Goal: Task Accomplishment & Management: Manage account settings

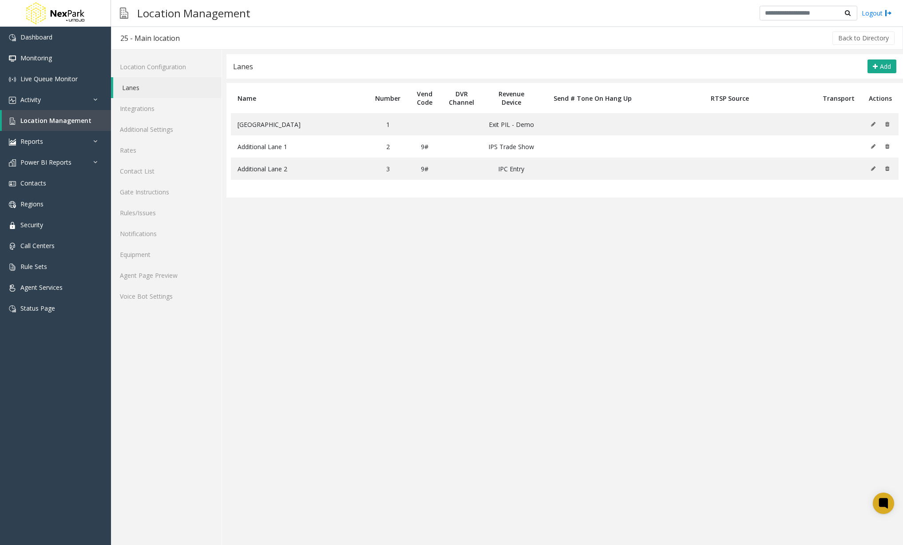
click at [661, 423] on app-lanes "**********" at bounding box center [564, 299] width 676 height 491
click at [873, 127] on button at bounding box center [875, 124] width 10 height 13
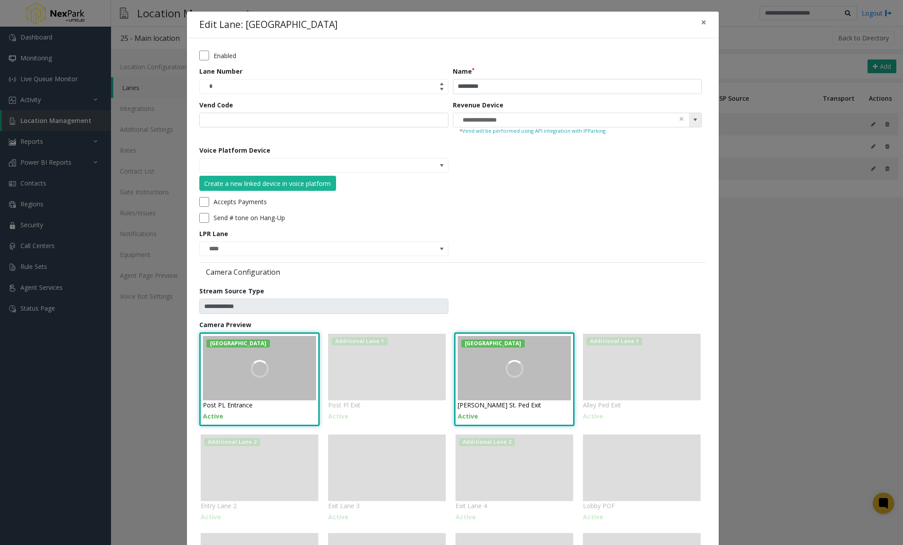
click at [697, 118] on span at bounding box center [694, 119] width 7 height 7
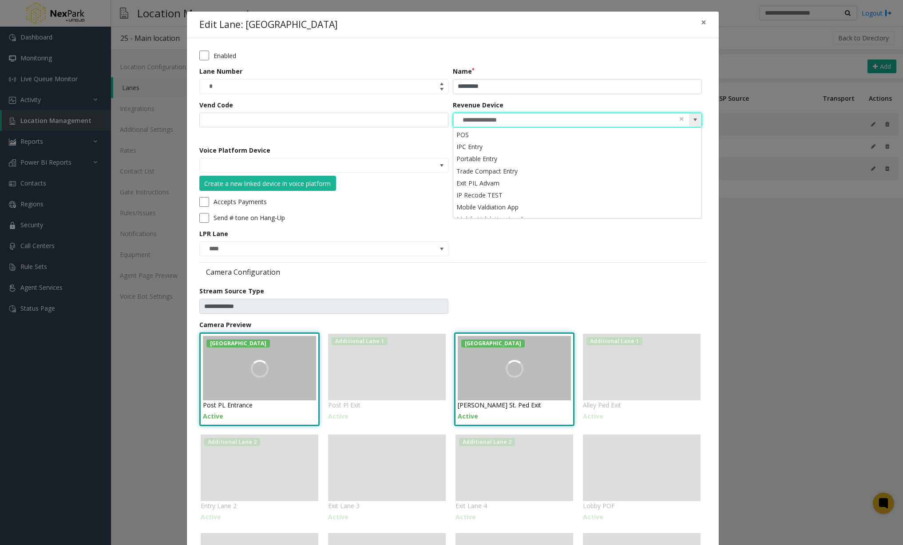
scroll to position [177, 0]
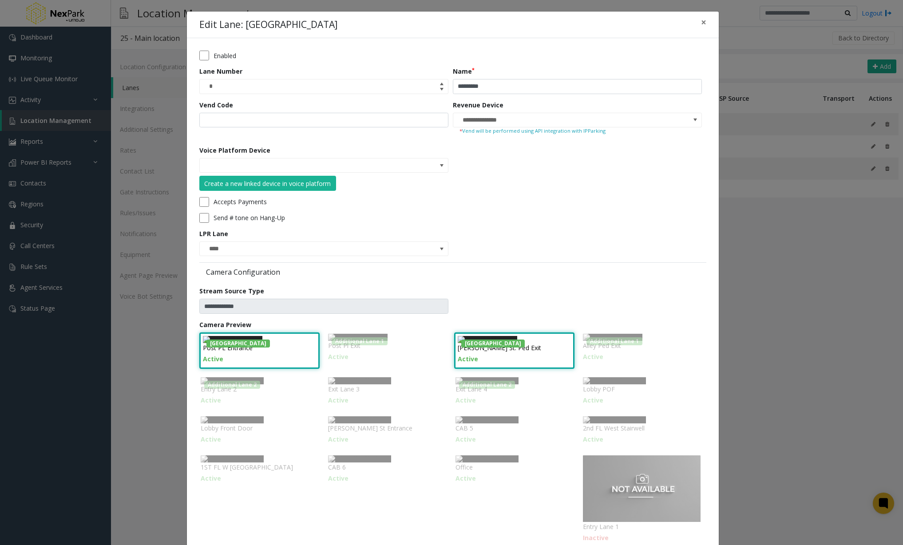
click at [741, 398] on div "**********" at bounding box center [451, 272] width 903 height 545
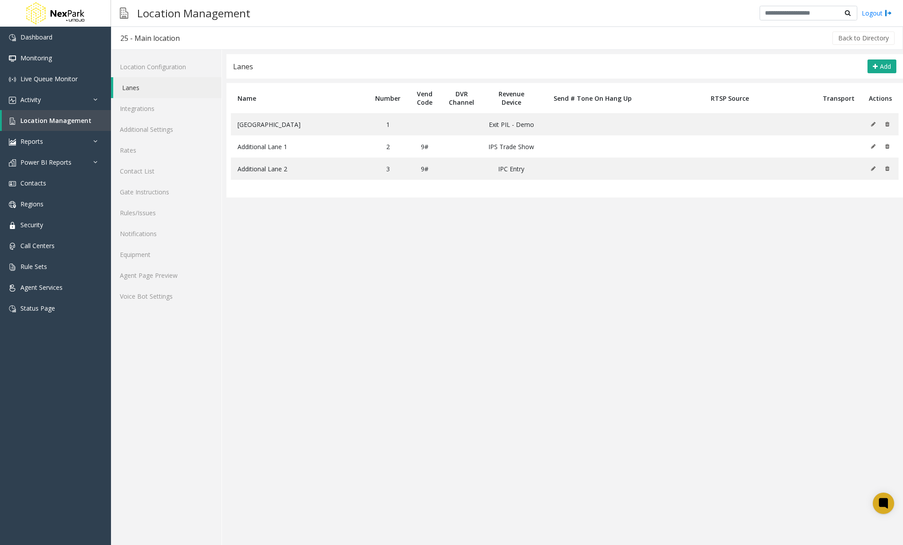
click at [651, 26] on div "Location Management Logout" at bounding box center [507, 13] width 792 height 27
click at [170, 508] on div "Location Configuration Lanes Integrations Additional Settings Rates Contact Lis…" at bounding box center [166, 297] width 111 height 495
click at [175, 111] on link "Integrations" at bounding box center [166, 108] width 110 height 21
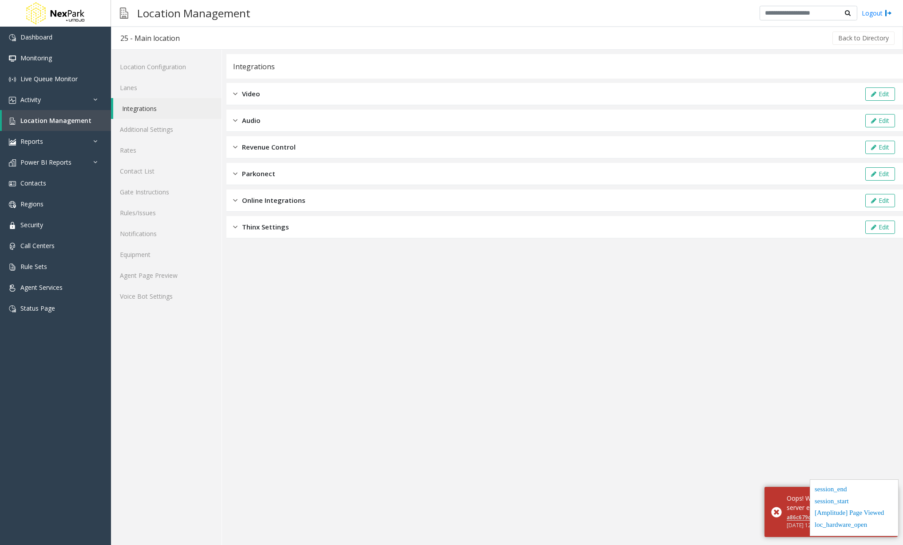
click at [291, 150] on span "Revenue Control" at bounding box center [269, 147] width 54 height 10
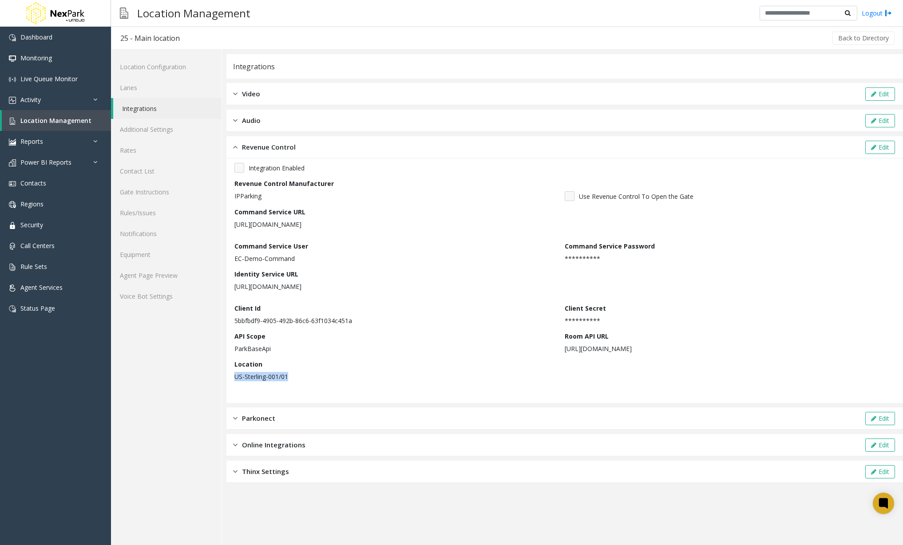
drag, startPoint x: 308, startPoint y: 379, endPoint x: 265, endPoint y: 363, distance: 45.7
click at [237, 375] on p "US-Sterling-001/01" at bounding box center [397, 376] width 326 height 9
drag, startPoint x: 790, startPoint y: 188, endPoint x: 796, endPoint y: 186, distance: 5.9
click at [789, 189] on div "**********" at bounding box center [564, 275] width 660 height 225
click at [881, 145] on button "Edit" at bounding box center [880, 147] width 30 height 13
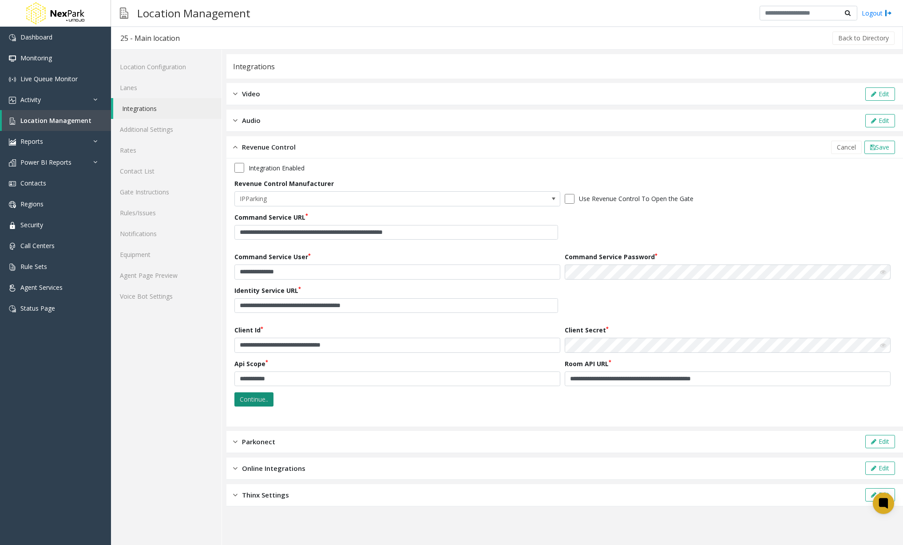
click at [264, 395] on button "Continue.." at bounding box center [253, 399] width 39 height 14
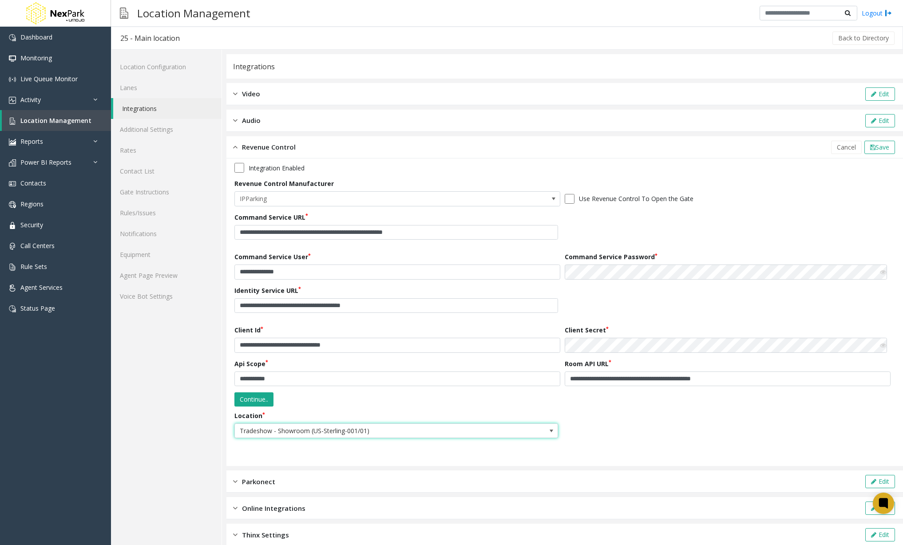
click at [296, 426] on span "Tradeshow - Showroom (US-Sterling-001/01)" at bounding box center [364, 431] width 258 height 14
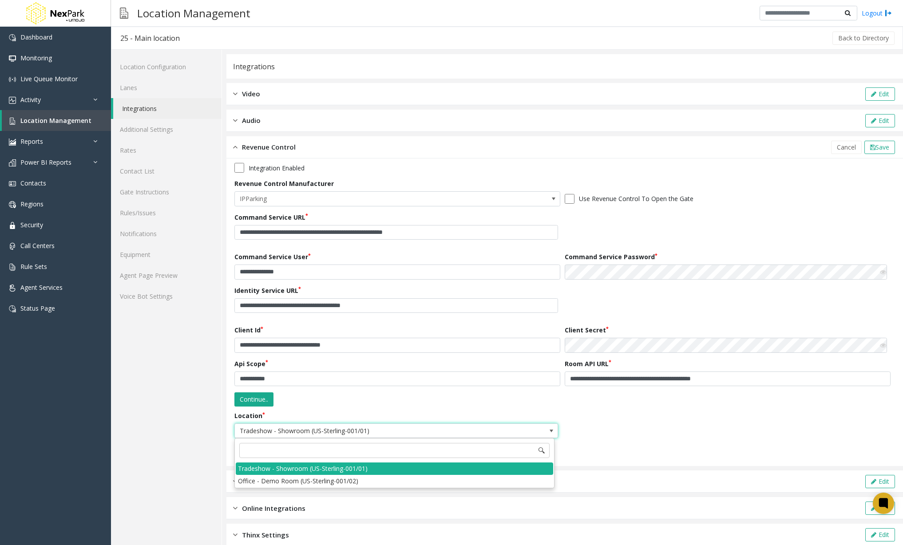
click at [605, 431] on div "Location Tradeshow - Showroom (US-Sterling-001/01)" at bounding box center [564, 428] width 660 height 34
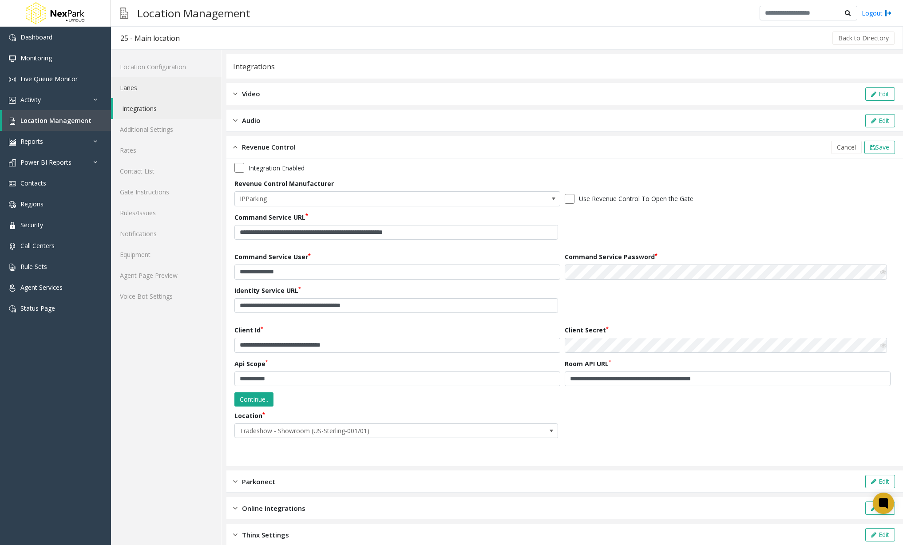
click at [137, 97] on link "Lanes" at bounding box center [166, 87] width 110 height 21
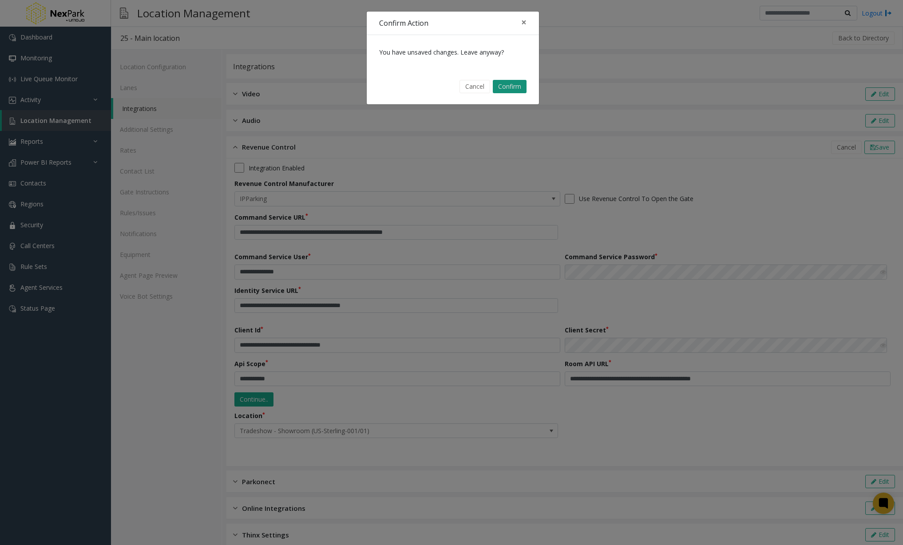
click at [516, 87] on button "Confirm" at bounding box center [510, 86] width 34 height 13
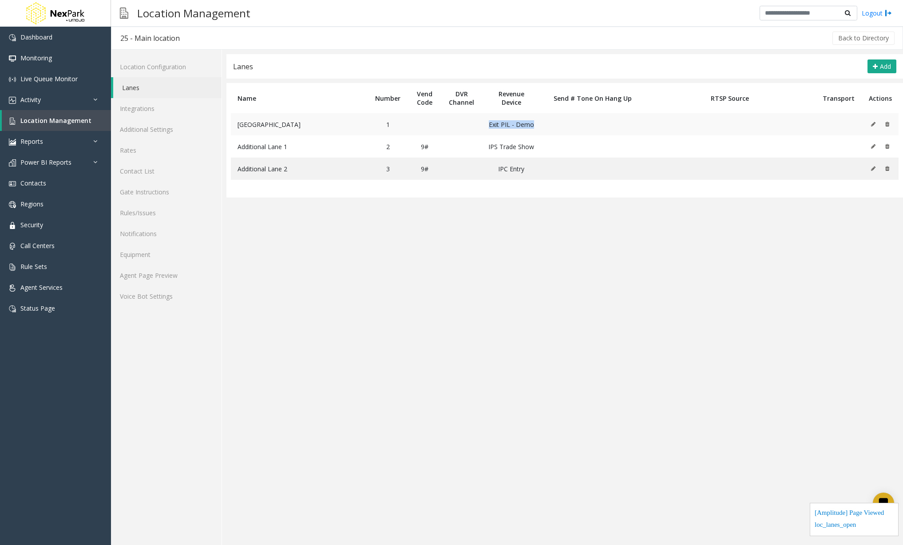
drag, startPoint x: 553, startPoint y: 123, endPoint x: 490, endPoint y: 129, distance: 63.3
click at [490, 129] on tr "Main lane 1 Exit PIL - Demo" at bounding box center [564, 124] width 667 height 22
drag, startPoint x: 538, startPoint y: 142, endPoint x: 488, endPoint y: 153, distance: 51.4
click at [488, 153] on td "IPS Trade Show" at bounding box center [511, 146] width 60 height 22
drag, startPoint x: 530, startPoint y: 171, endPoint x: 493, endPoint y: 170, distance: 37.3
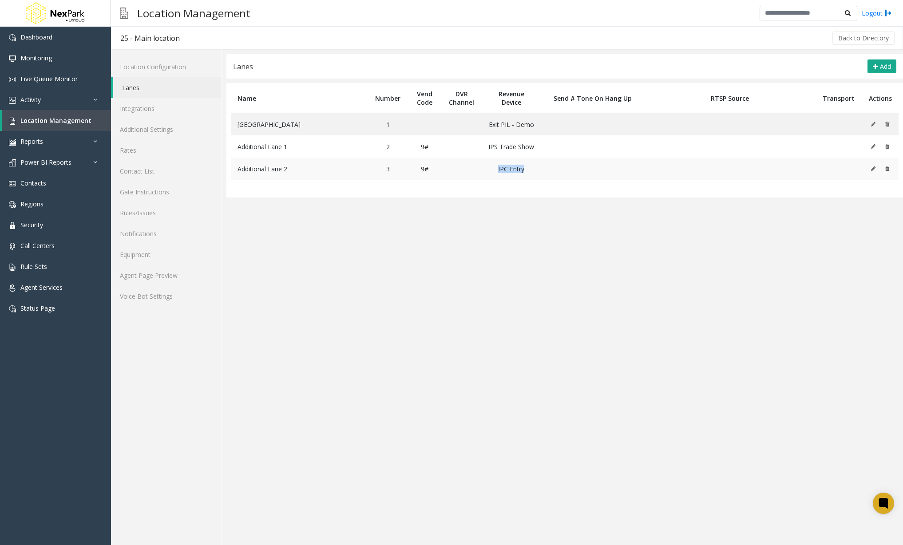
click at [493, 170] on td "IPC Entry" at bounding box center [511, 169] width 60 height 22
click at [437, 476] on app-lanes "Lanes Add Name Number Vend Code DVR Channel Revenue Device Send # Tone On Hang …" at bounding box center [564, 299] width 676 height 491
click at [518, 465] on app-lanes "Lanes Add Name Number Vend Code DVR Channel Revenue Device Send # Tone On Hang …" at bounding box center [564, 299] width 676 height 491
click at [163, 116] on link "Integrations" at bounding box center [166, 108] width 110 height 21
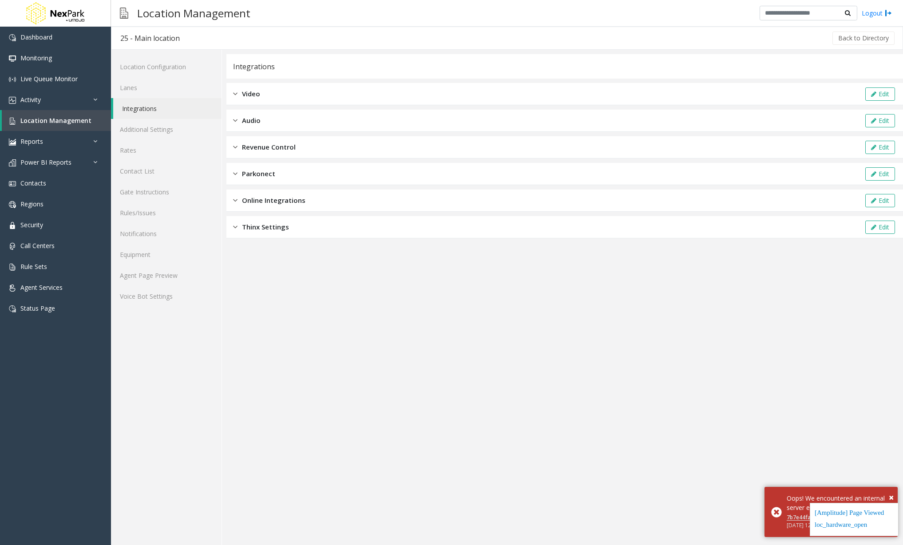
click at [300, 148] on div "Revenue Control Edit" at bounding box center [564, 147] width 676 height 22
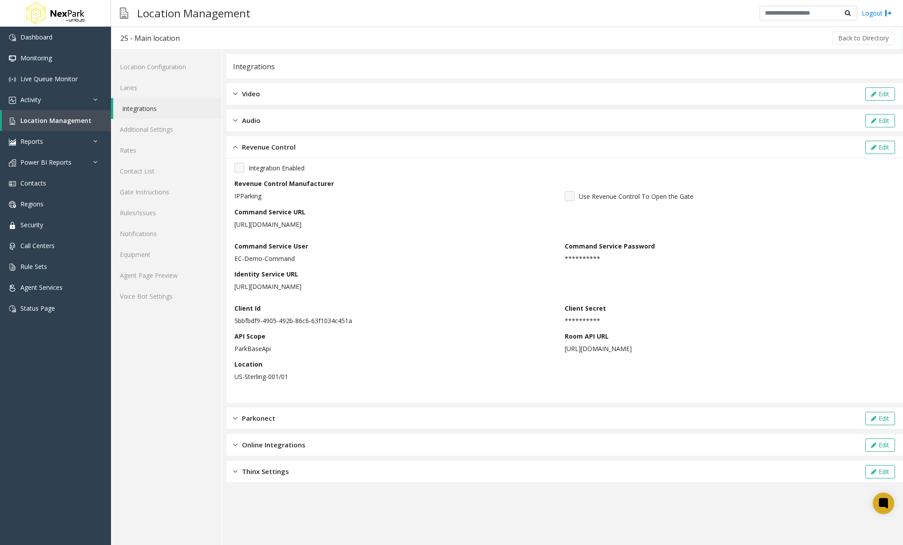
click at [444, 513] on app-integration "**********" at bounding box center [564, 299] width 676 height 491
click at [844, 270] on div "Identity Service URL [URL][DOMAIN_NAME]" at bounding box center [564, 283] width 660 height 28
click at [152, 92] on link "Lanes" at bounding box center [166, 87] width 110 height 21
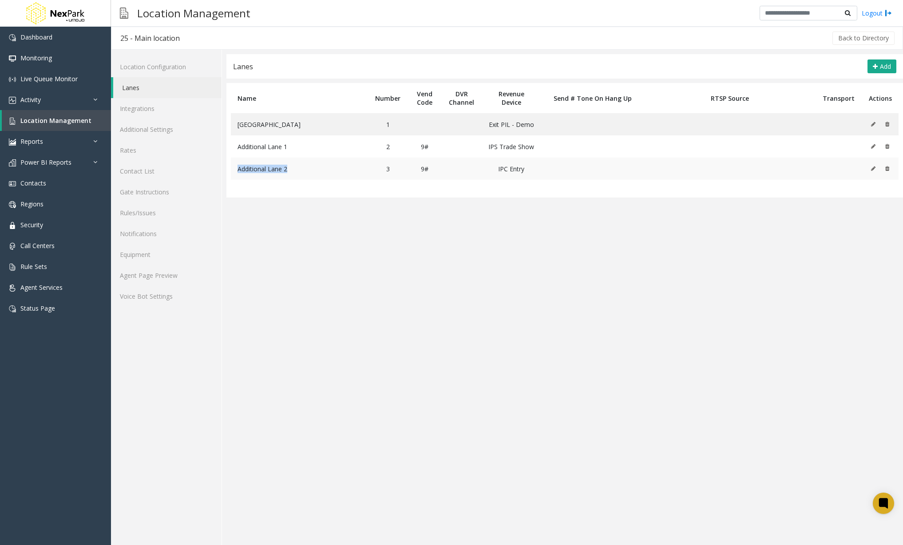
drag, startPoint x: 306, startPoint y: 170, endPoint x: 232, endPoint y: 170, distance: 73.7
click at [232, 170] on td "Additional Lane 2" at bounding box center [299, 169] width 137 height 22
copy span "Additional Lane 2"
